Goal: Information Seeking & Learning: Learn about a topic

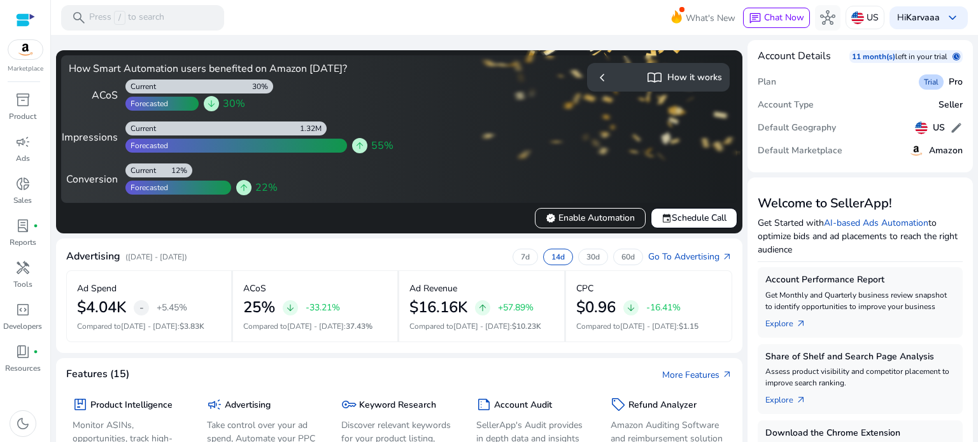
click at [956, 247] on p "Get Started with AI-based Ads Automation to optimize bids and ad placements to …" at bounding box center [859, 236] width 205 height 40
click at [401, 417] on div "key Keyword Research Discover relevant keywords for your product listing, maxim…" at bounding box center [398, 429] width 115 height 67
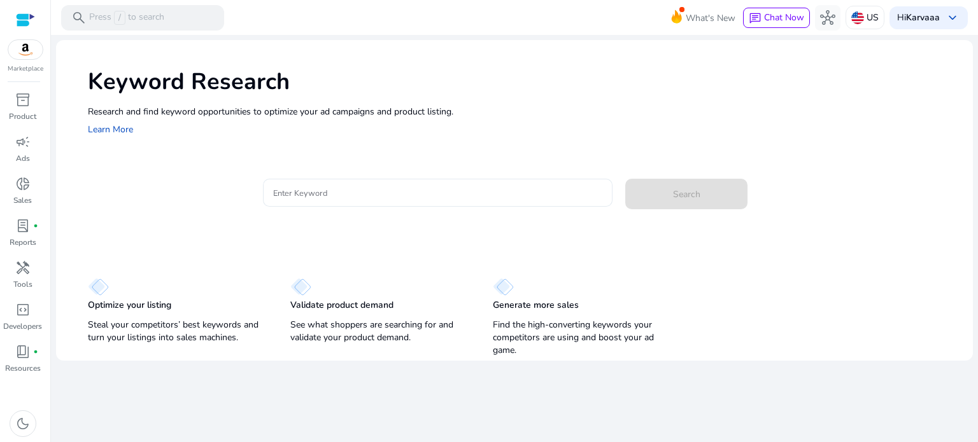
click at [339, 200] on div at bounding box center [438, 193] width 330 height 28
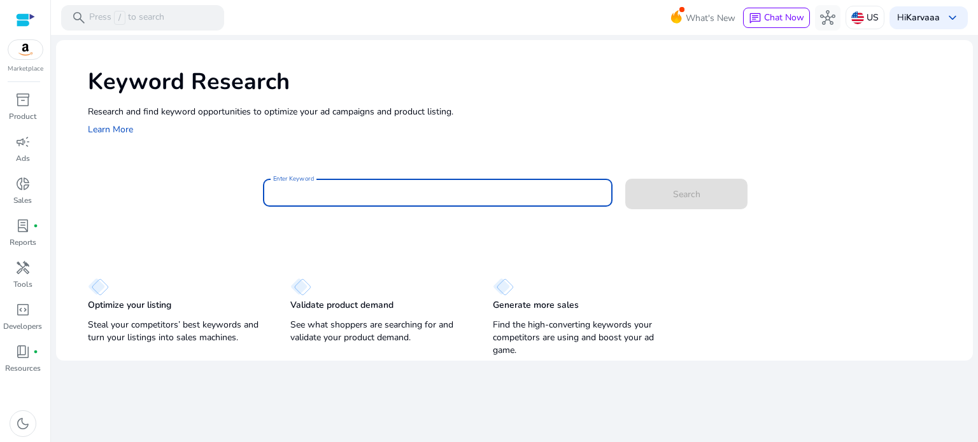
paste input "**********"
type input "**********"
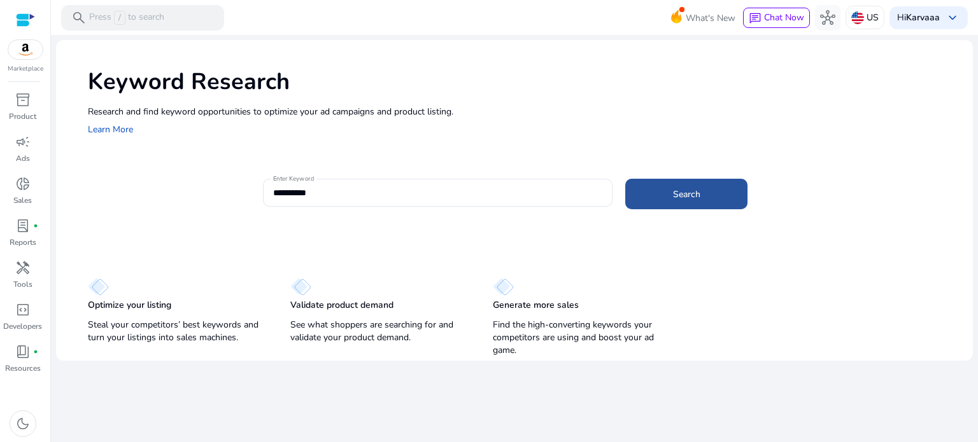
click at [671, 188] on span at bounding box center [686, 194] width 122 height 31
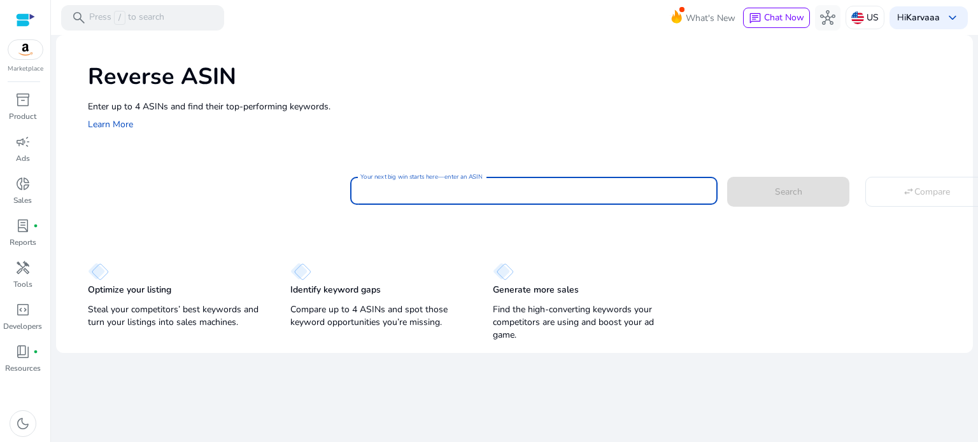
drag, startPoint x: 671, startPoint y: 188, endPoint x: 539, endPoint y: 182, distance: 131.9
click at [539, 182] on div at bounding box center [533, 191] width 347 height 28
paste input "**********"
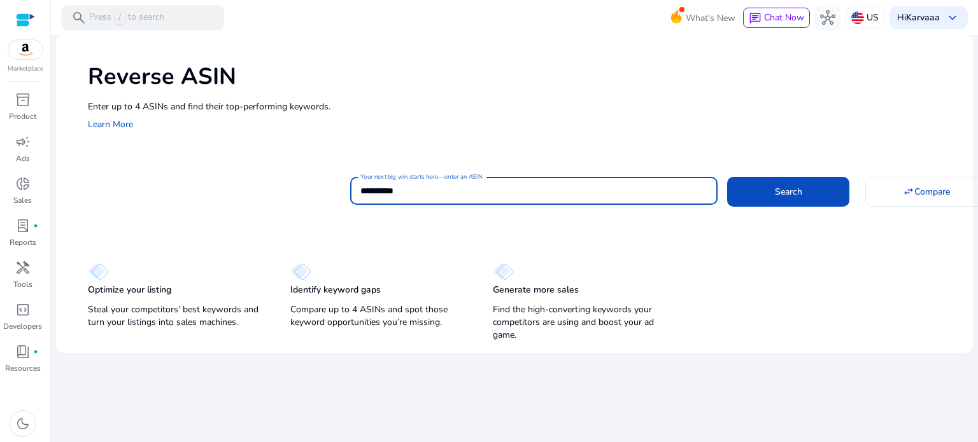
type input "**********"
click at [727, 177] on button "Search" at bounding box center [788, 191] width 122 height 29
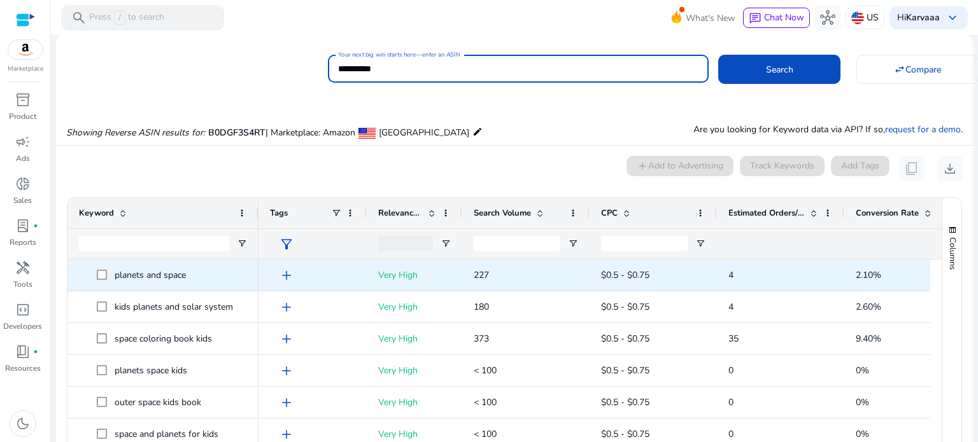
scroll to position [93, 0]
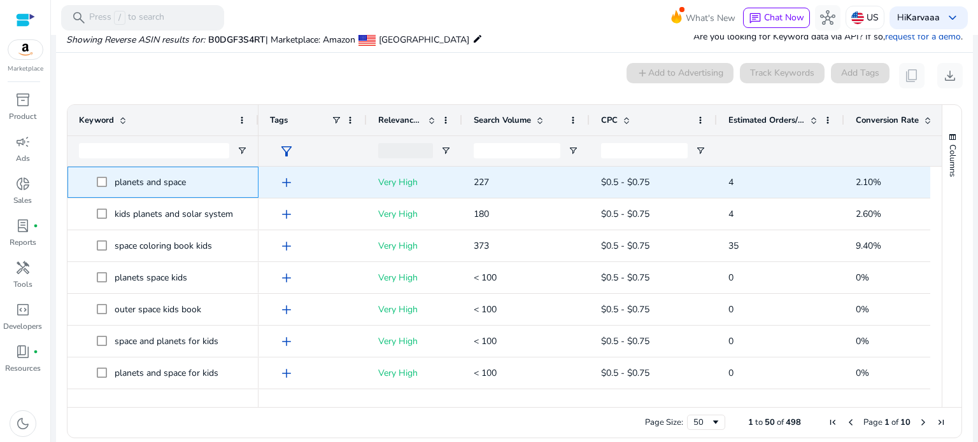
click at [153, 186] on p "planets and space" at bounding box center [156, 182] width 83 height 26
copy span "planets and space"
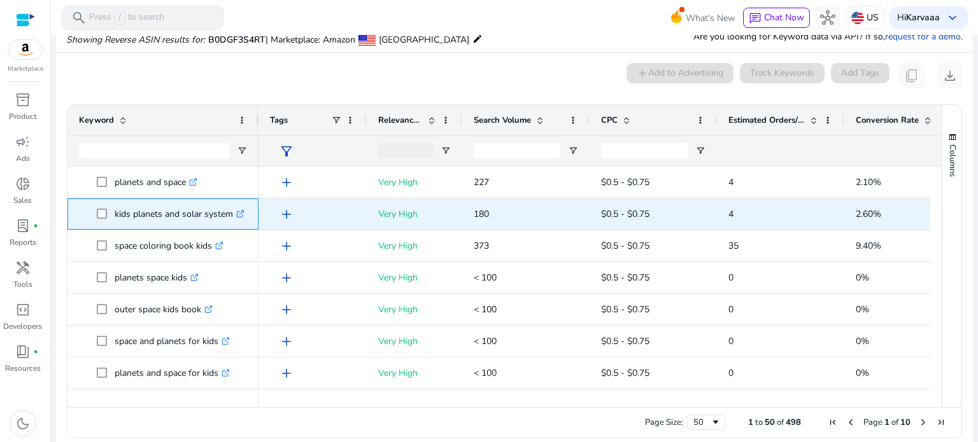
click at [188, 218] on p "kids planets and solar system .st0{fill:#2c8af8}" at bounding box center [180, 214] width 130 height 26
click at [182, 218] on p "kids planets and solar system .st0{fill:#2c8af8}" at bounding box center [180, 214] width 130 height 26
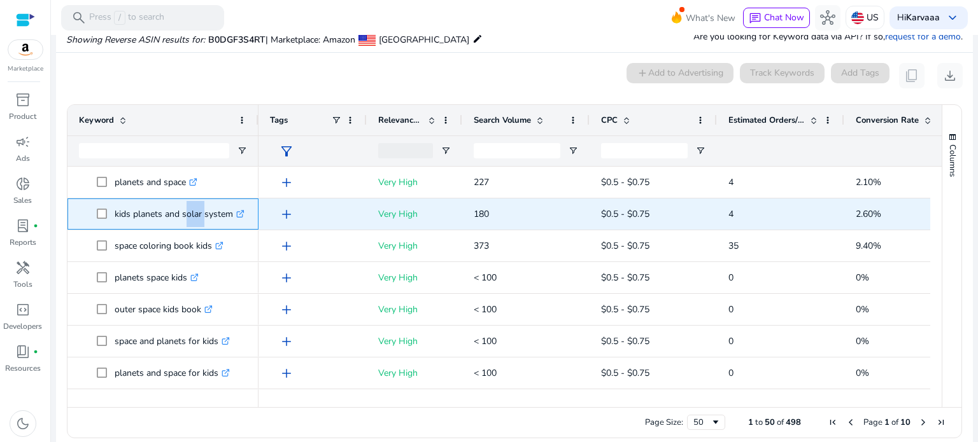
click at [182, 218] on p "kids planets and solar system .st0{fill:#2c8af8}" at bounding box center [180, 214] width 130 height 26
copy p "solar"
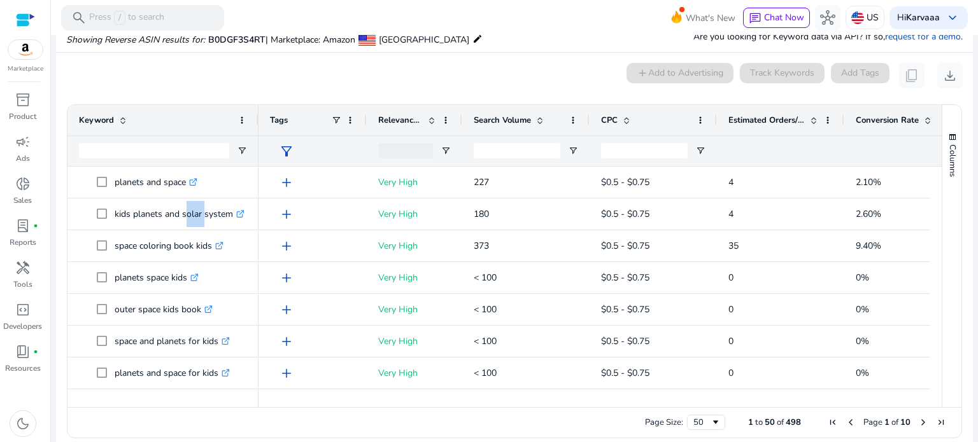
click at [516, 121] on span "Search Volume" at bounding box center [502, 120] width 57 height 11
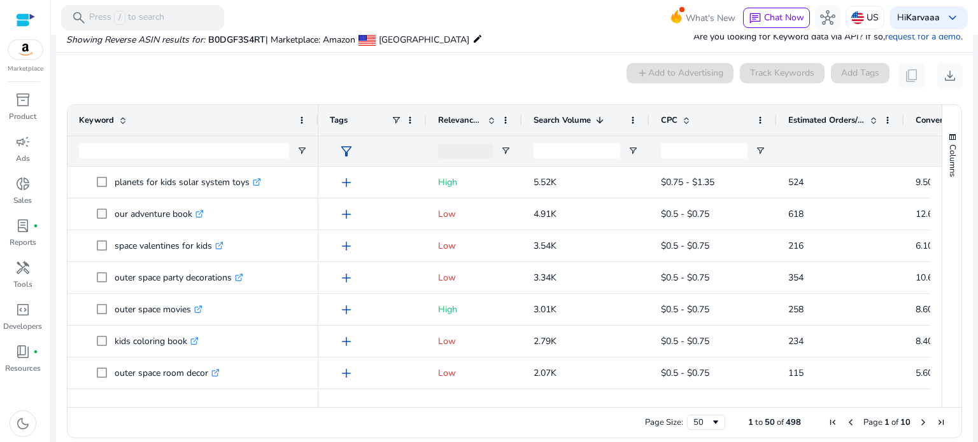
drag, startPoint x: 257, startPoint y: 116, endPoint x: 355, endPoint y: 116, distance: 97.4
click at [320, 122] on div at bounding box center [317, 120] width 5 height 31
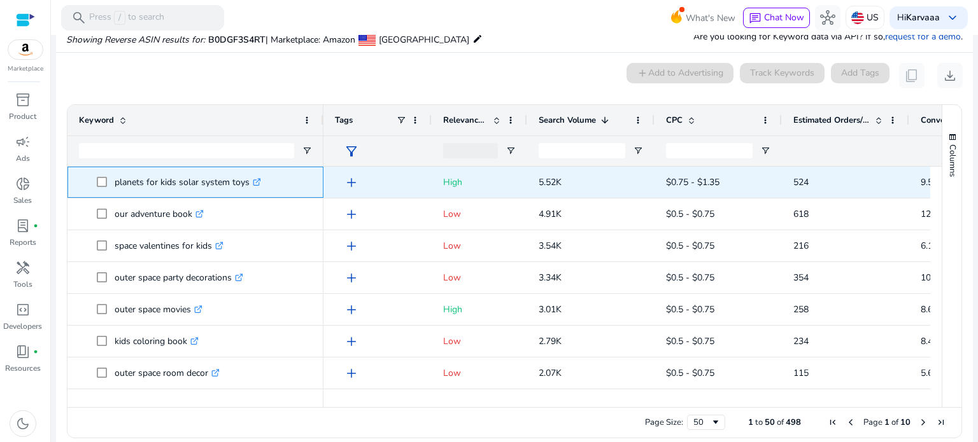
click at [115, 188] on p "planets for kids solar system toys .st0{fill:#2c8af8}" at bounding box center [188, 182] width 146 height 26
click at [162, 185] on p "planets for kids solar system toys .st0{fill:#2c8af8}" at bounding box center [188, 182] width 146 height 26
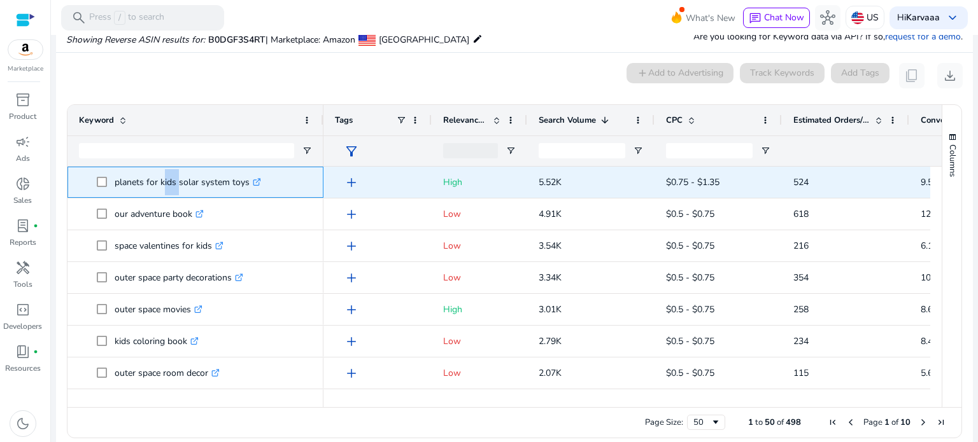
copy p "kids"
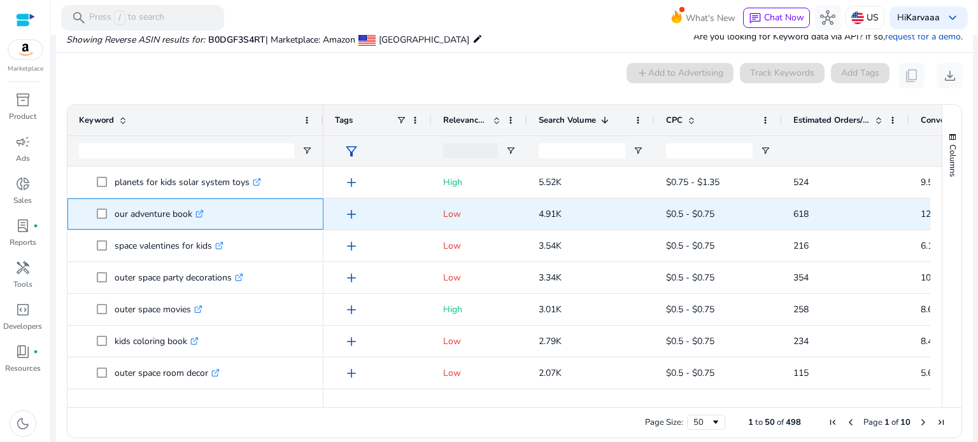
click at [148, 216] on p "our adventure book .st0{fill:#2c8af8}" at bounding box center [159, 214] width 89 height 26
copy p "adventure"
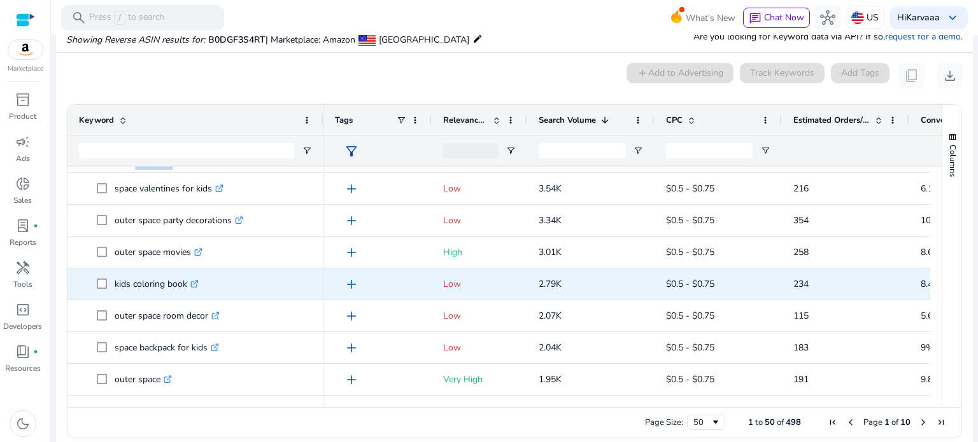
scroll to position [89, 0]
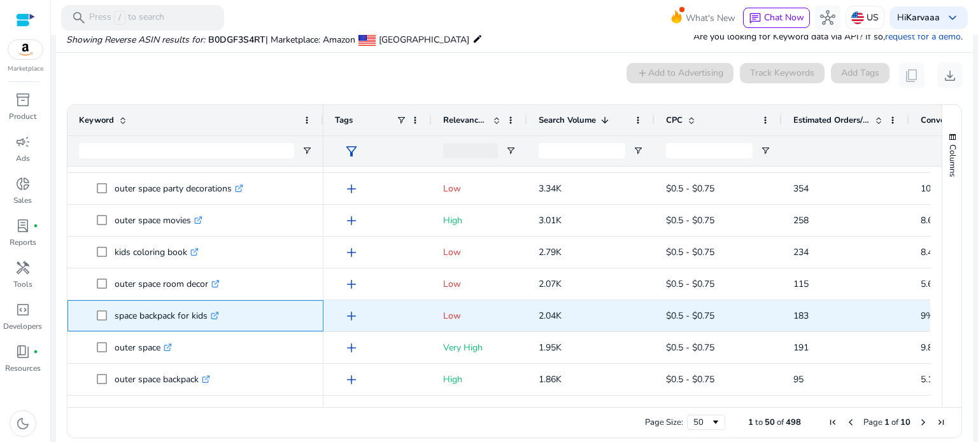
click at [146, 318] on p "space backpack for kids .st0{fill:#2c8af8}" at bounding box center [167, 316] width 104 height 26
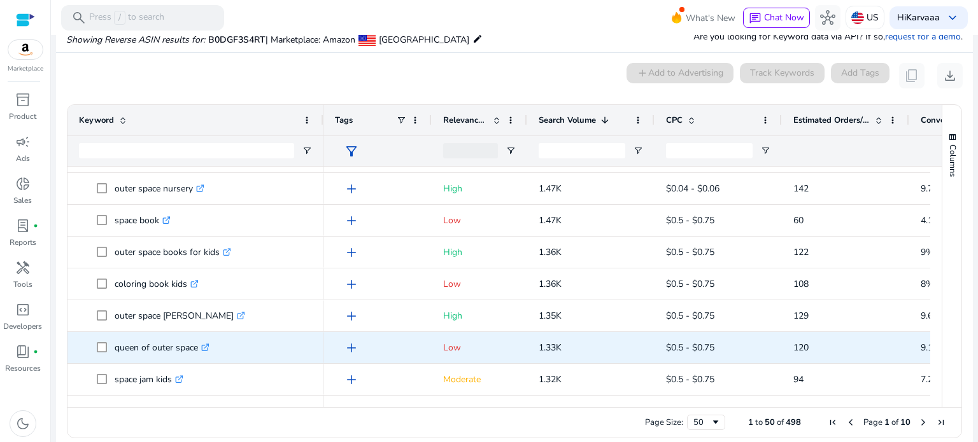
scroll to position [0, 0]
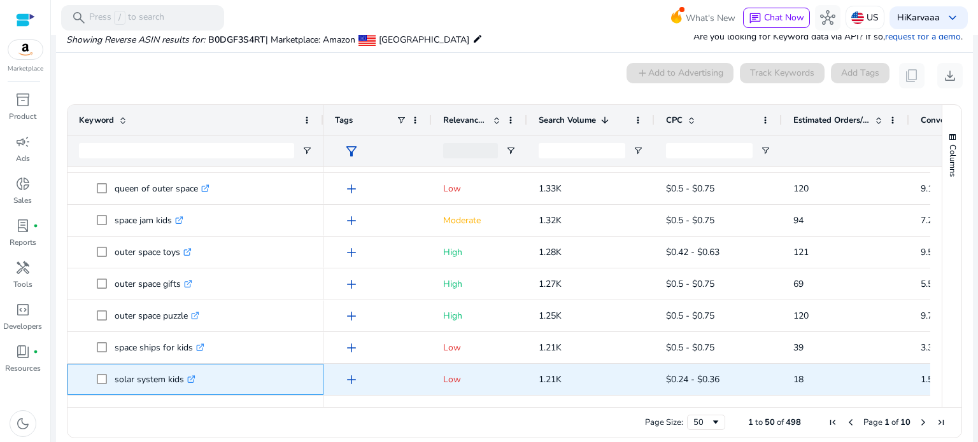
click at [123, 379] on p "solar system kids .st0{fill:#2c8af8}" at bounding box center [155, 380] width 81 height 26
copy span "solar system kids .st0{fill:#2c8af8}"
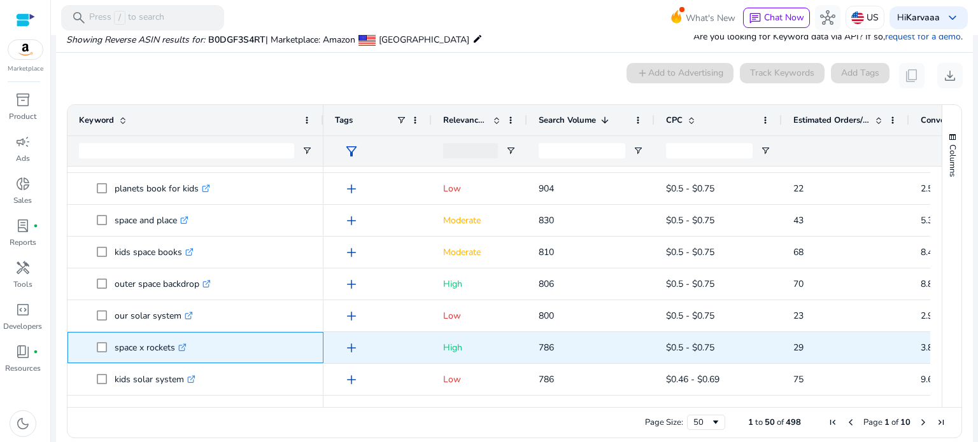
click at [164, 348] on p "space x rockets .st0{fill:#2c8af8}" at bounding box center [151, 348] width 72 height 26
copy p "rockets"
click at [146, 346] on p "kids space gifts .st0{fill:#2c8af8}" at bounding box center [151, 348] width 73 height 26
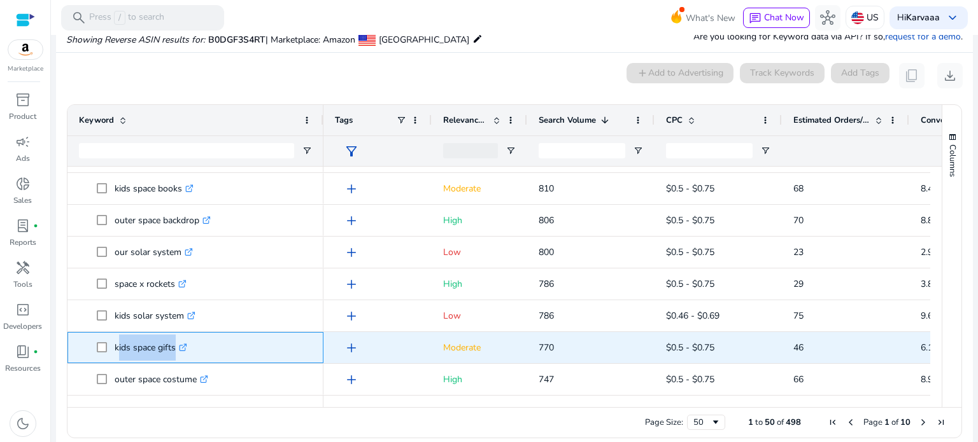
click at [146, 346] on p "kids space gifts .st0{fill:#2c8af8}" at bounding box center [151, 348] width 73 height 26
click at [166, 351] on p "kids space gifts .st0{fill:#2c8af8}" at bounding box center [151, 348] width 73 height 26
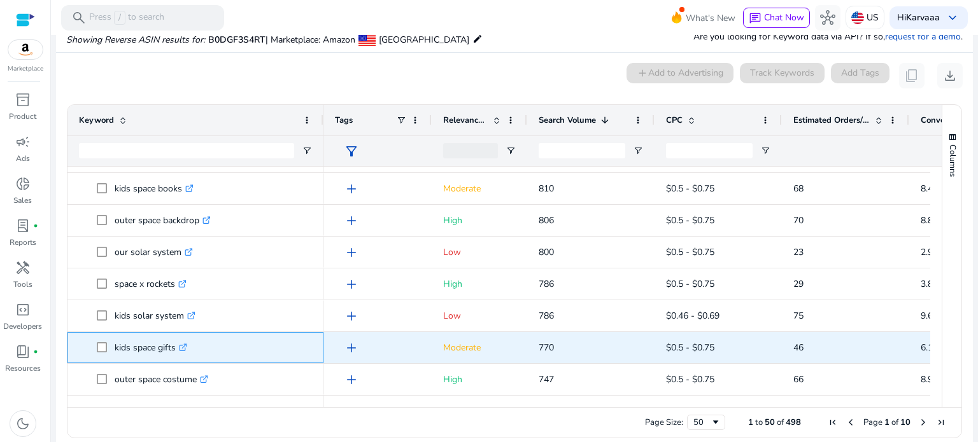
copy p "gifts"
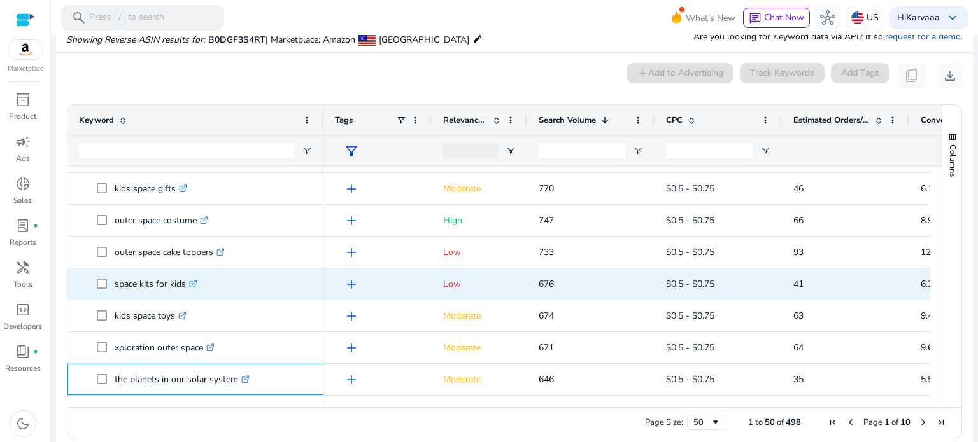
scroll to position [1203, 0]
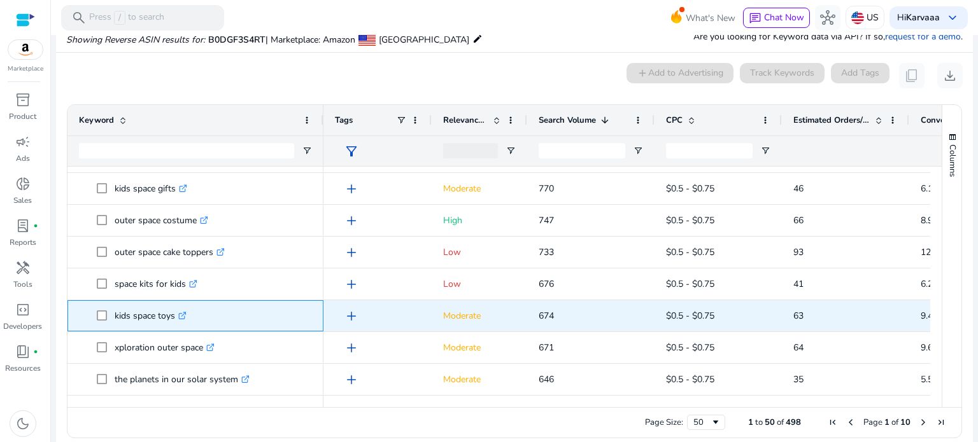
click at [167, 316] on p "kids space toys .st0{fill:#2c8af8}" at bounding box center [151, 316] width 72 height 26
copy p "toys"
